Goal: Task Accomplishment & Management: Use online tool/utility

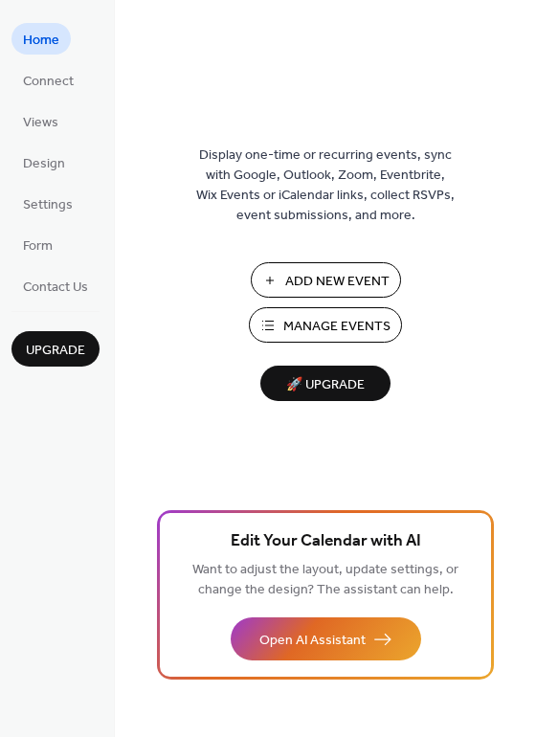
click at [284, 369] on button "🚀 Upgrade" at bounding box center [325, 382] width 130 height 35
click at [323, 275] on span "Add New Event" at bounding box center [337, 282] width 104 height 20
click at [62, 77] on span "Connect" at bounding box center [48, 82] width 51 height 20
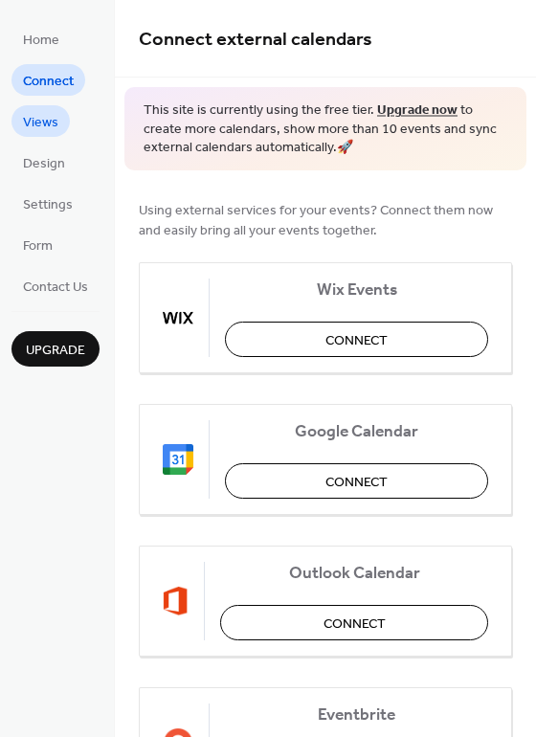
click at [38, 121] on span "Views" at bounding box center [40, 123] width 35 height 20
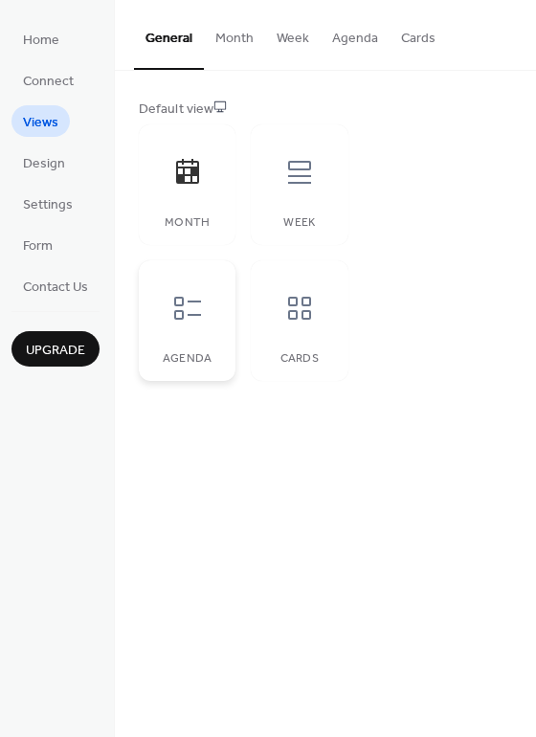
click at [207, 325] on div at bounding box center [187, 307] width 57 height 57
click at [302, 310] on icon at bounding box center [299, 308] width 23 height 23
click at [199, 213] on div "Month" at bounding box center [187, 184] width 97 height 121
click at [33, 165] on span "Design" at bounding box center [44, 164] width 42 height 20
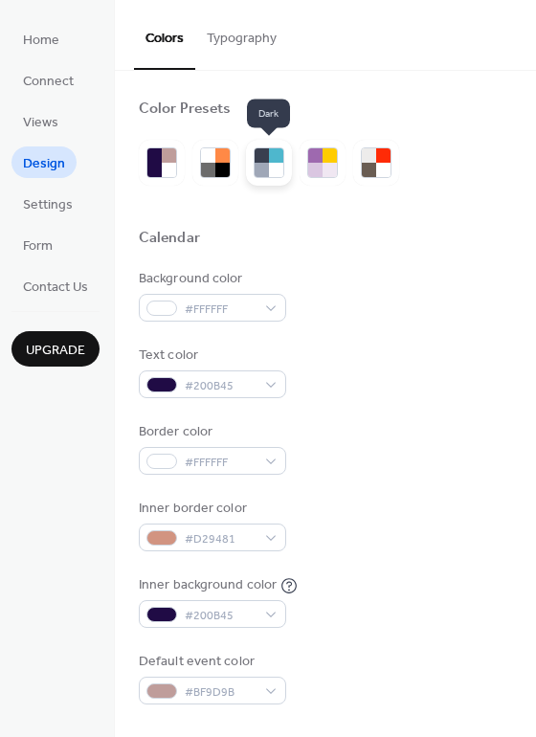
click at [268, 170] on div at bounding box center [261, 170] width 14 height 14
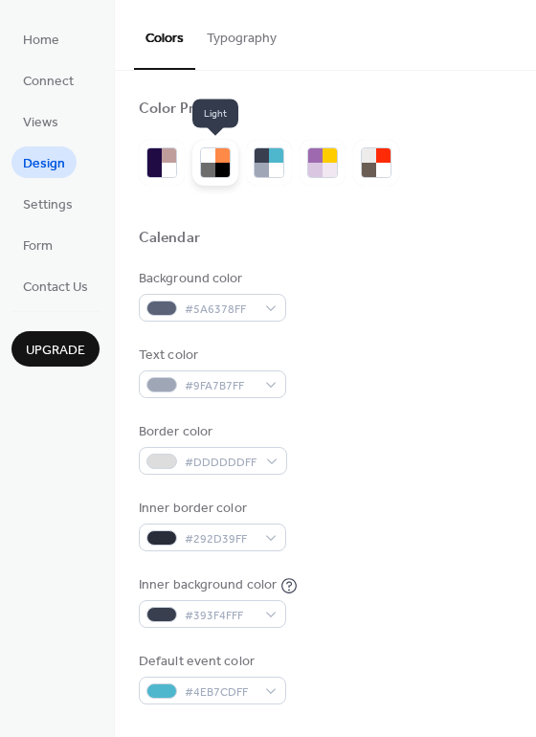
click at [222, 166] on div at bounding box center [222, 170] width 14 height 14
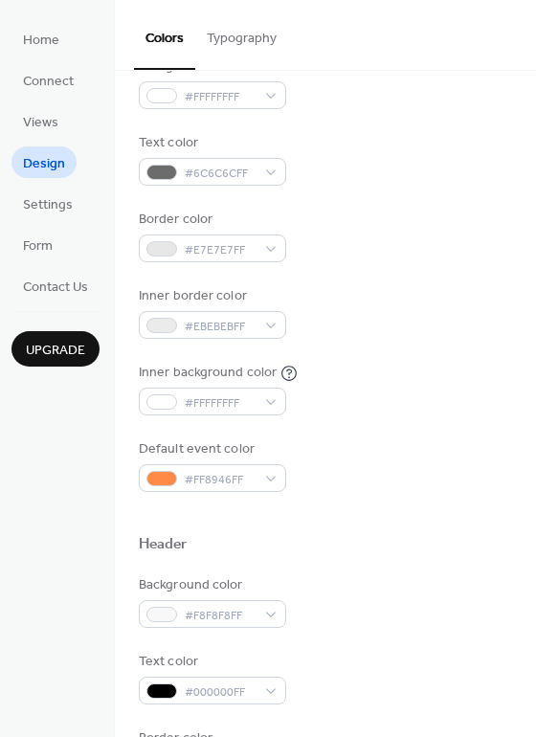
scroll to position [222, 0]
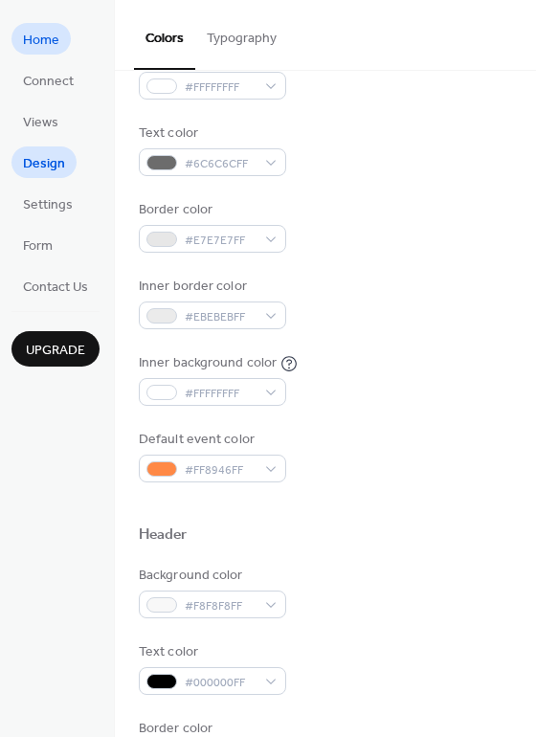
click at [42, 47] on span "Home" at bounding box center [41, 41] width 36 height 20
